Goal: Check status: Check status

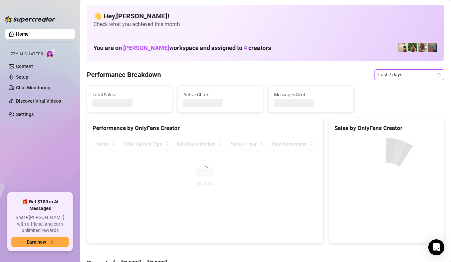
click at [425, 72] on span "Last 7 days" at bounding box center [409, 75] width 62 height 10
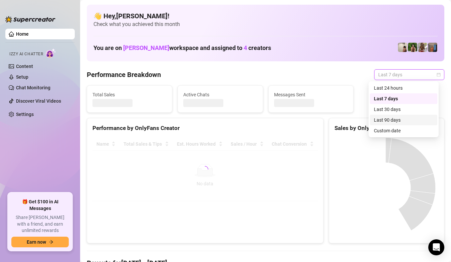
click at [396, 130] on div "Custom date" at bounding box center [403, 130] width 59 height 7
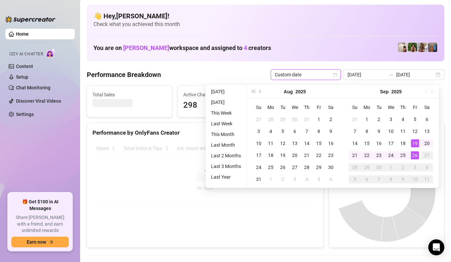
click at [413, 176] on div "10" at bounding box center [415, 180] width 8 height 8
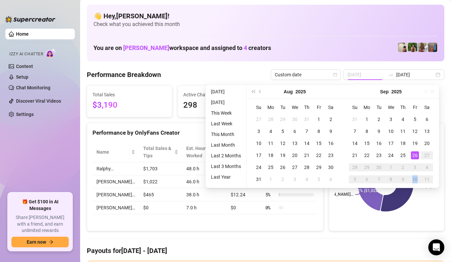
click at [415, 155] on div "26" at bounding box center [415, 156] width 8 height 8
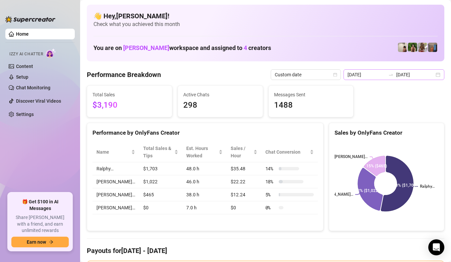
click at [434, 75] on div "[DATE] [DATE]" at bounding box center [393, 74] width 101 height 11
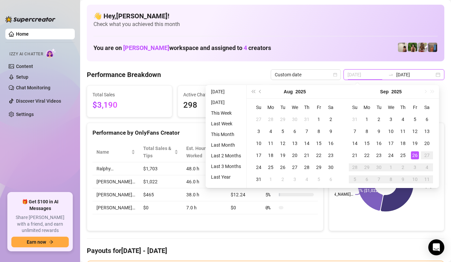
type input "[DATE]"
click at [414, 154] on div "26" at bounding box center [415, 156] width 8 height 8
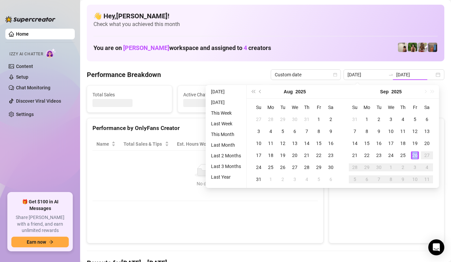
type input "[DATE]"
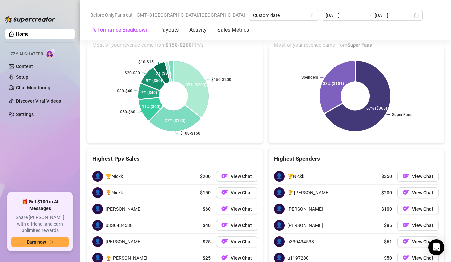
scroll to position [1126, 0]
